Goal: Transaction & Acquisition: Book appointment/travel/reservation

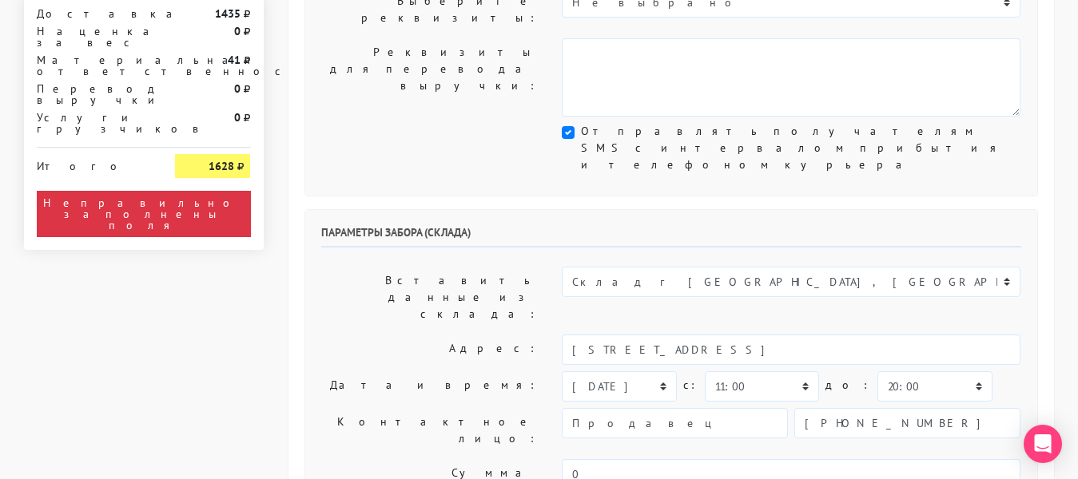
scroll to position [502, 0]
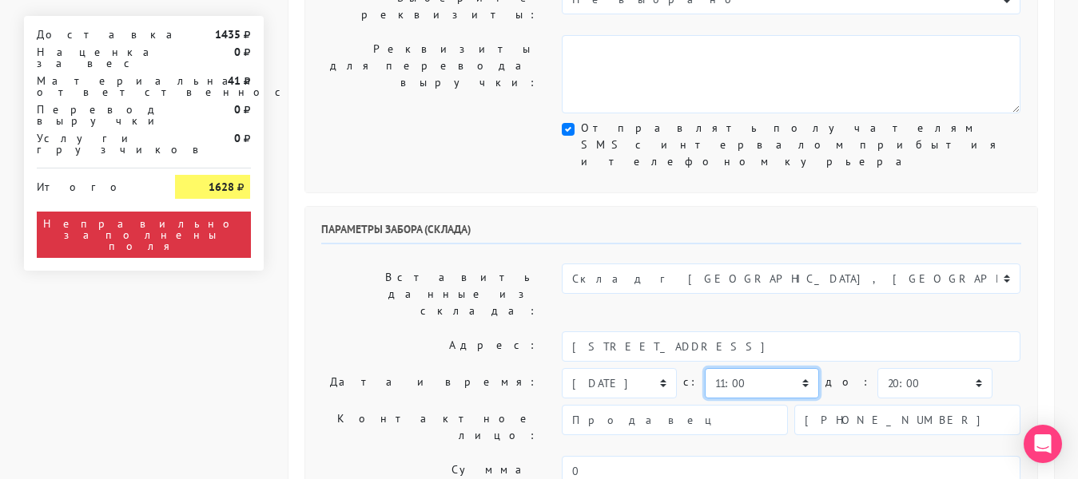
click at [790, 368] on select "00:00 00:30 01:00 01:30 02:00 02:30 03:00 03:30 04:00 04:30 05:00 05:30 06:00 0…" at bounding box center [762, 383] width 114 height 30
select select "18:30"
click at [705, 368] on select "00:00 00:30 01:00 01:30 02:00 02:30 03:00 03:30 04:00 04:30 05:00 05:30 06:00 0…" at bounding box center [762, 383] width 114 height 30
click at [892, 368] on select "00:00 00:30 01:00 01:30 02:00 02:30 03:00 03:30 04:00 04:30 05:00 05:30 06:00 0…" at bounding box center [934, 383] width 114 height 30
select select "19:00"
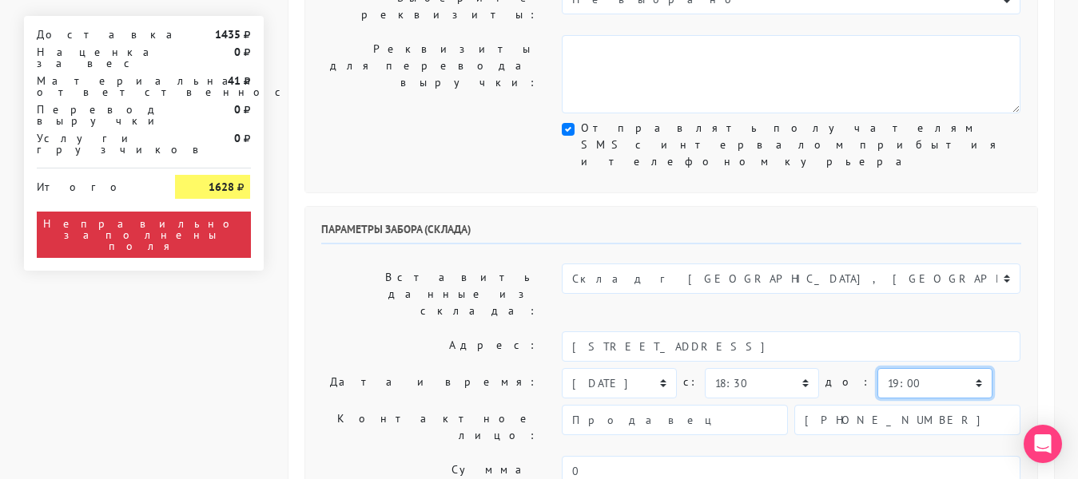
click at [877, 368] on select "00:00 00:30 01:00 01:30 02:00 02:30 03:00 03:30 04:00 04:30 05:00 05:30 06:00 0…" at bounding box center [934, 383] width 114 height 30
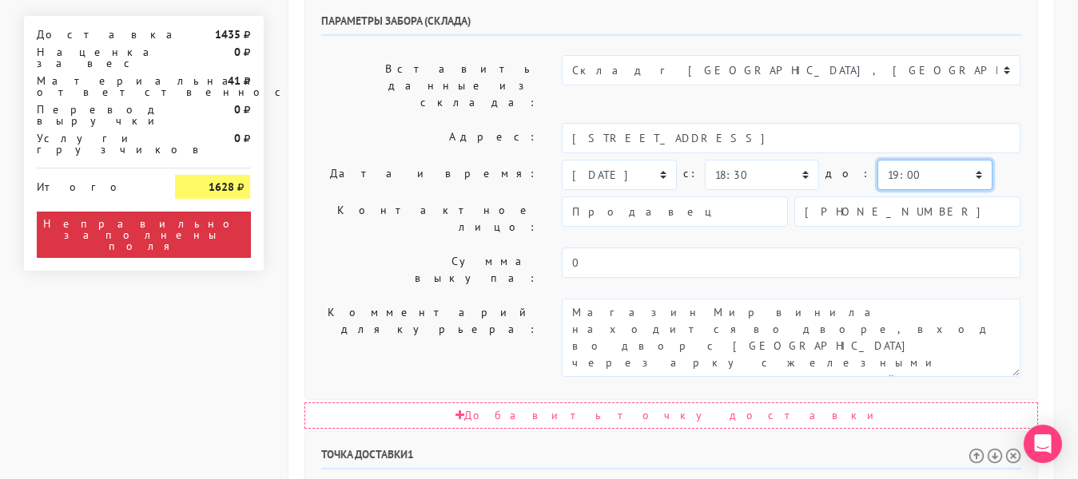
scroll to position [802, 0]
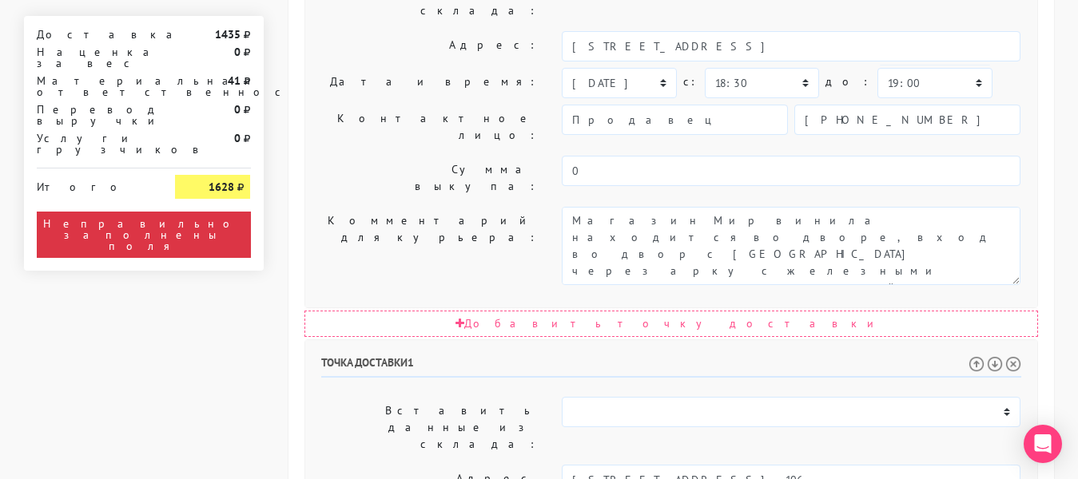
select select "18:30"
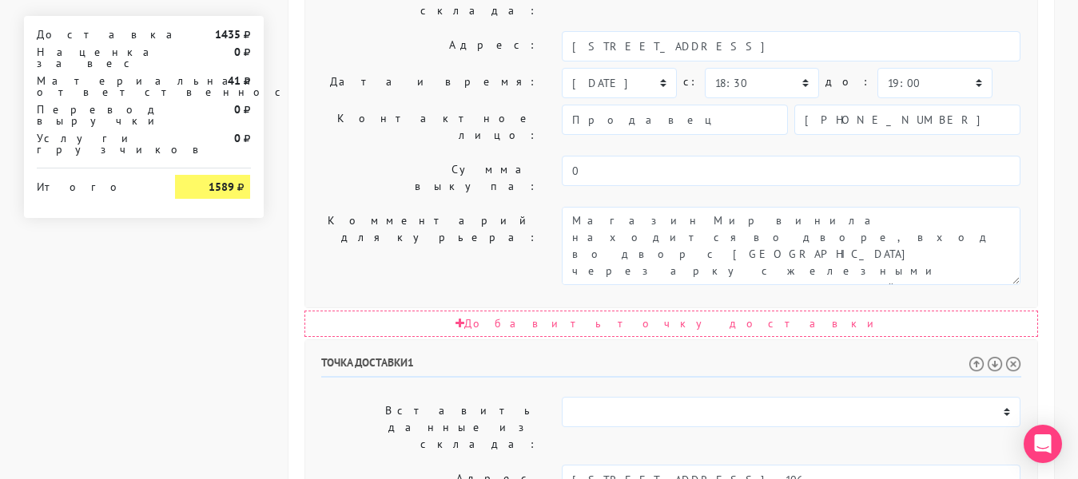
select select "20:00"
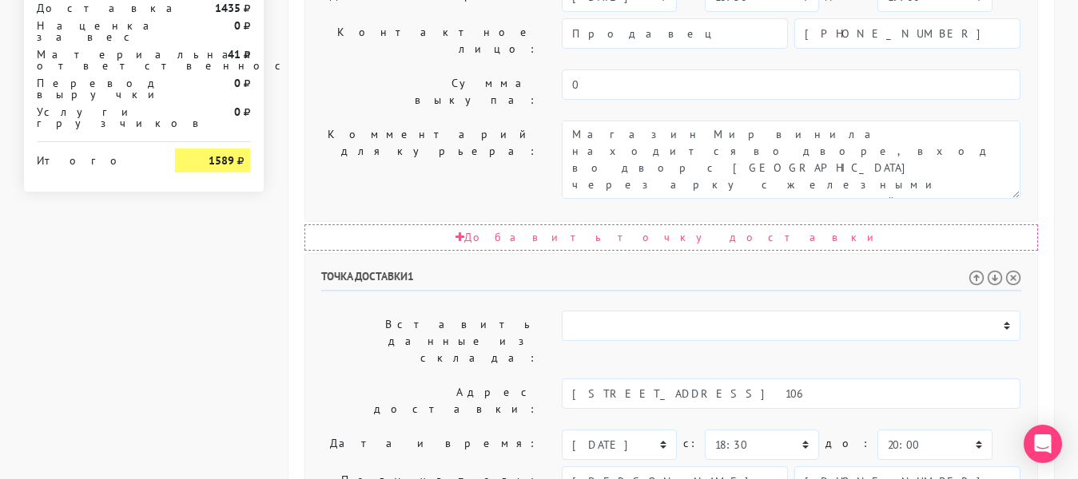
scroll to position [891, 0]
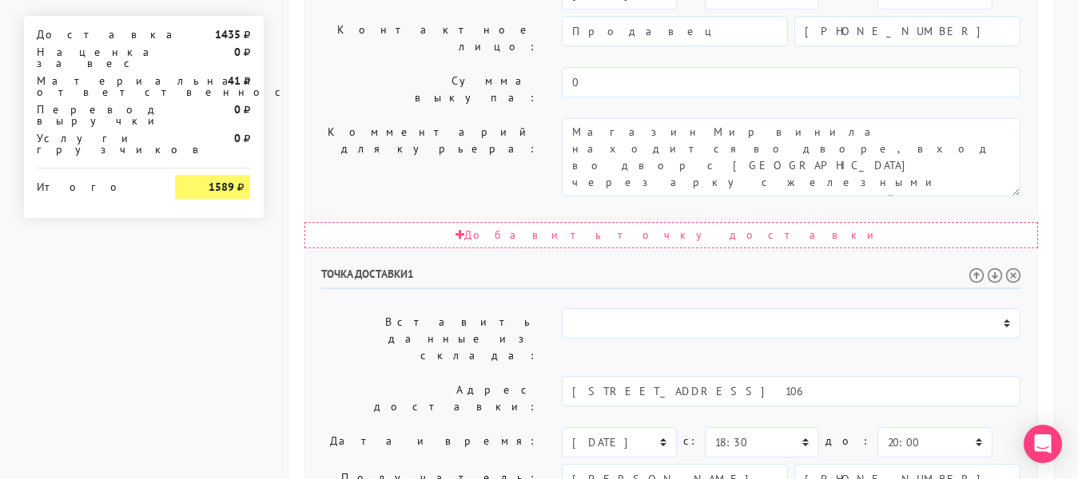
type textarea "Pdjyjr"
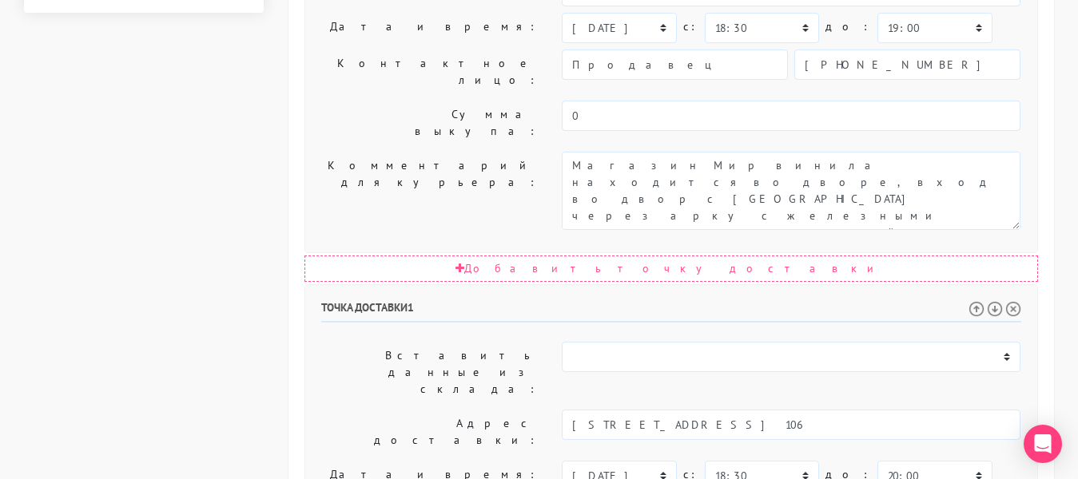
scroll to position [995, 0]
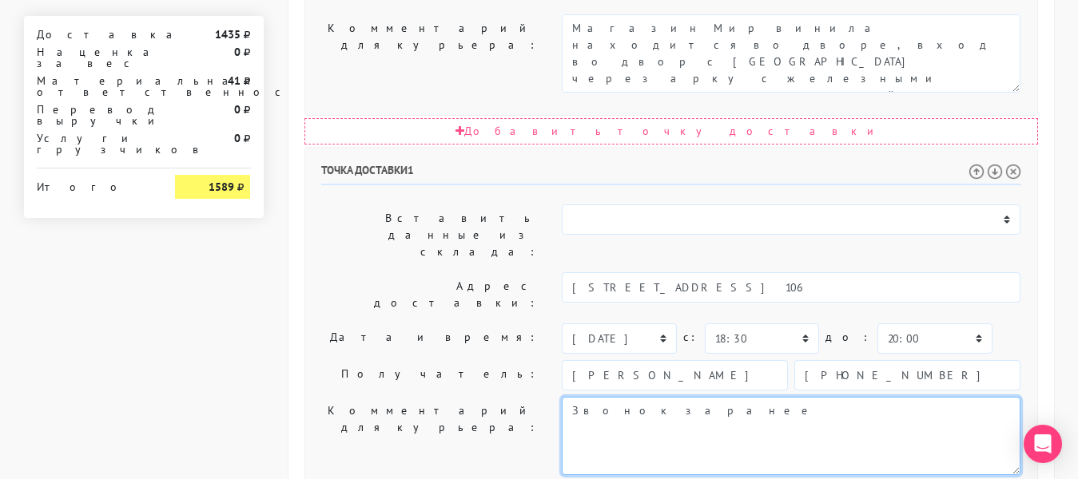
type textarea "Звонок заранее"
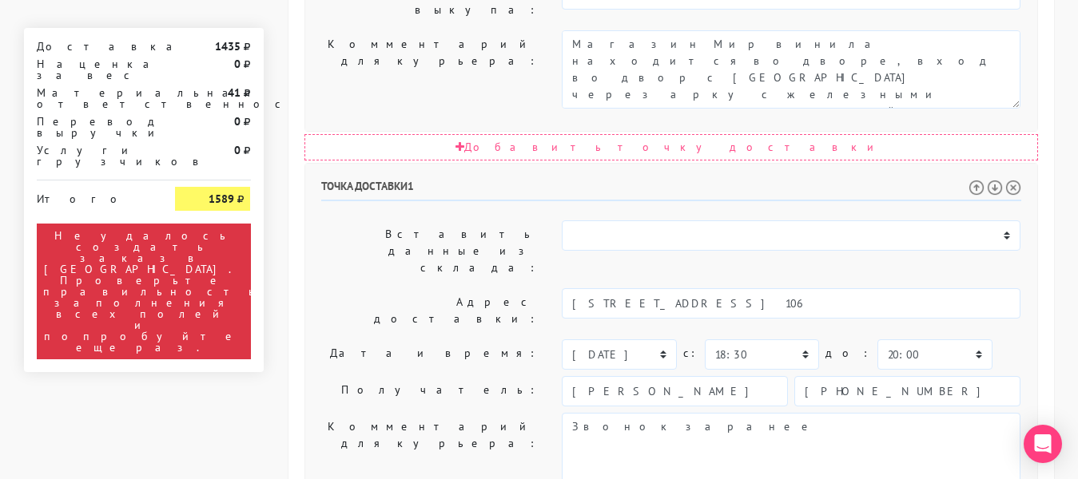
scroll to position [982, 0]
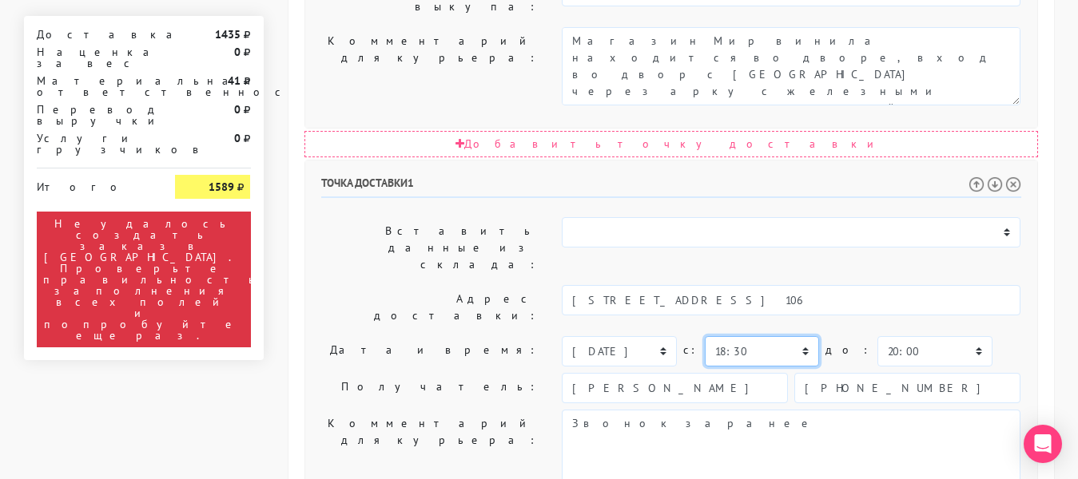
click at [799, 336] on select "00:00 00:30 01:00 01:30 02:00 02:30 03:00 03:30 04:00 04:30 05:00 05:30 06:00 0…" at bounding box center [762, 351] width 114 height 30
click at [705, 336] on select "00:00 00:30 01:00 01:30 02:00 02:30 03:00 03:30 04:00 04:30 05:00 05:30 06:00 0…" at bounding box center [762, 351] width 114 height 30
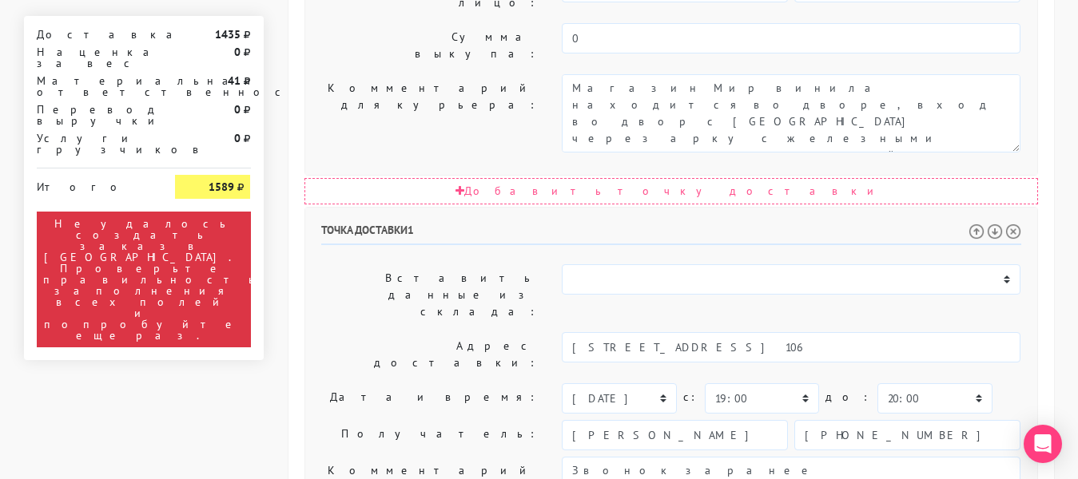
scroll to position [927, 0]
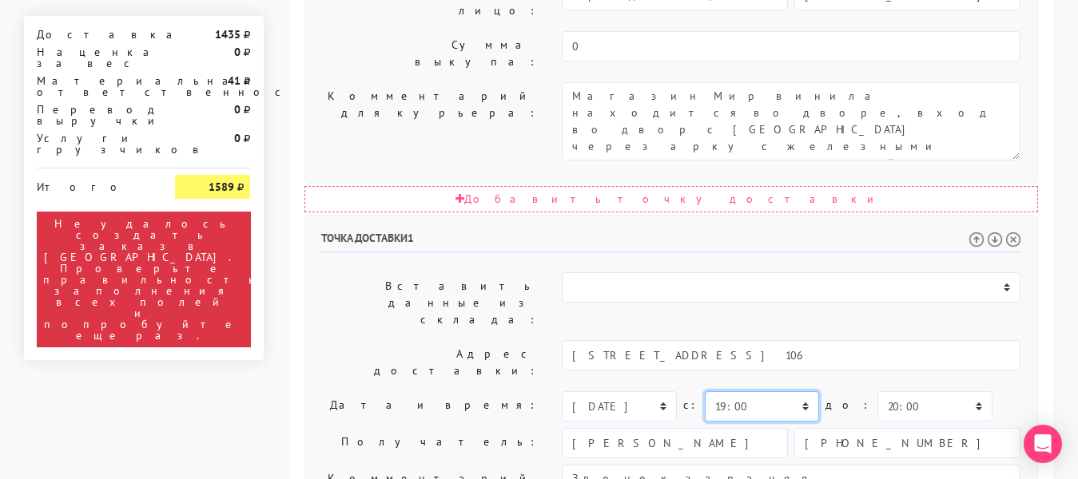
click at [790, 392] on select "00:00 00:30 01:00 01:30 02:00 02:30 03:00 03:30 04:00 04:30 05:00 05:30 06:00 0…" at bounding box center [762, 407] width 114 height 30
select select "20:00"
click at [705, 392] on select "00:00 00:30 01:00 01:30 02:00 02:30 03:00 03:30 04:00 04:30 05:00 05:30 06:00 0…" at bounding box center [762, 407] width 114 height 30
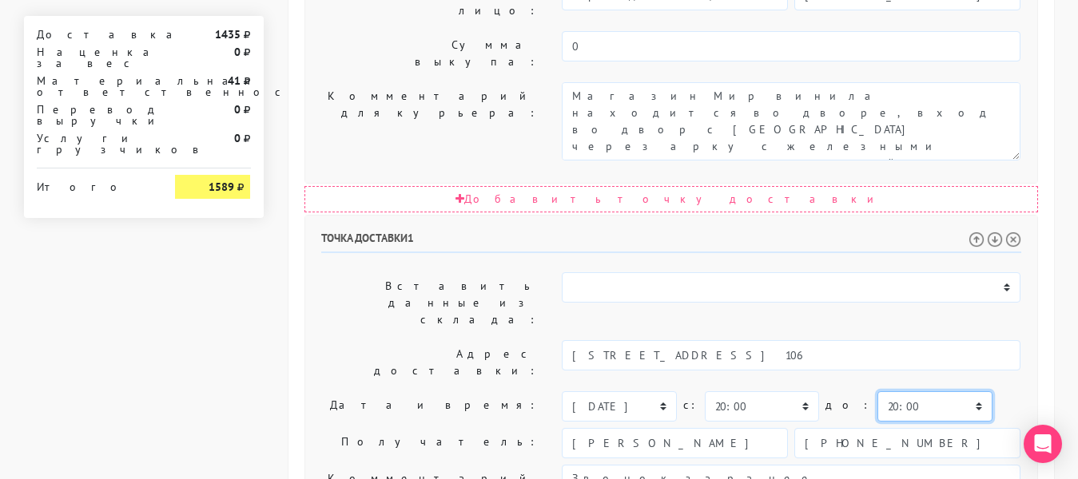
click at [901, 392] on select "00:00 00:30 01:00 01:30 02:00 02:30 03:00 03:30 04:00 04:30 05:00 05:30 06:00 0…" at bounding box center [934, 407] width 114 height 30
select select "21:00"
click at [877, 392] on select "00:00 00:30 01:00 01:30 02:00 02:30 03:00 03:30 04:00 04:30 05:00 05:30 06:00 0…" at bounding box center [934, 407] width 114 height 30
